Goal: Task Accomplishment & Management: Manage account settings

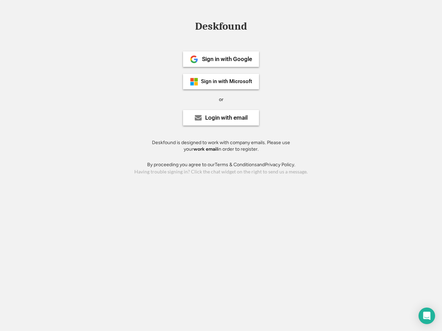
click at [221, 99] on div "or" at bounding box center [221, 99] width 4 height 7
click at [221, 28] on div "Deskfound" at bounding box center [221, 26] width 59 height 11
click at [189, 26] on div "Deskfound" at bounding box center [221, 27] width 442 height 13
click at [221, 28] on div "Deskfound" at bounding box center [221, 26] width 59 height 11
click at [221, 99] on div "or" at bounding box center [221, 99] width 4 height 7
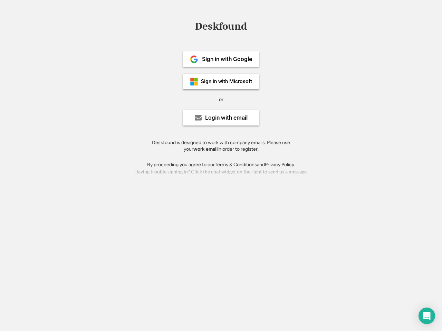
click at [221, 59] on div "Sign in with Google" at bounding box center [227, 59] width 50 height 6
click at [227, 59] on div "Sign in with Google" at bounding box center [227, 59] width 50 height 6
click at [194, 59] on img at bounding box center [194, 59] width 8 height 8
click at [221, 81] on div "Sign in with Microsoft" at bounding box center [226, 81] width 51 height 5
click at [227, 81] on div "Sign in with Microsoft" at bounding box center [226, 81] width 51 height 5
